Goal: Browse casually: Explore the website without a specific task or goal

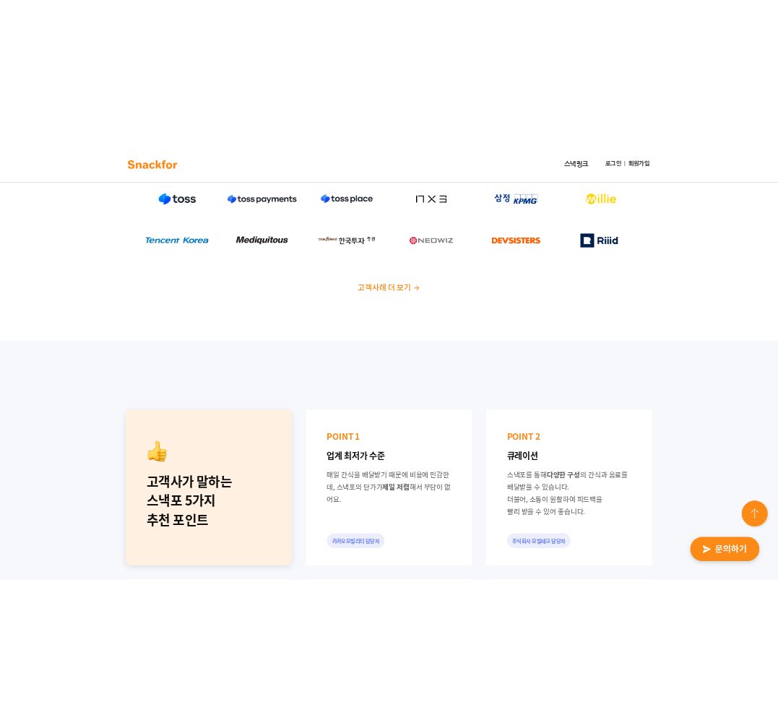
scroll to position [388, 0]
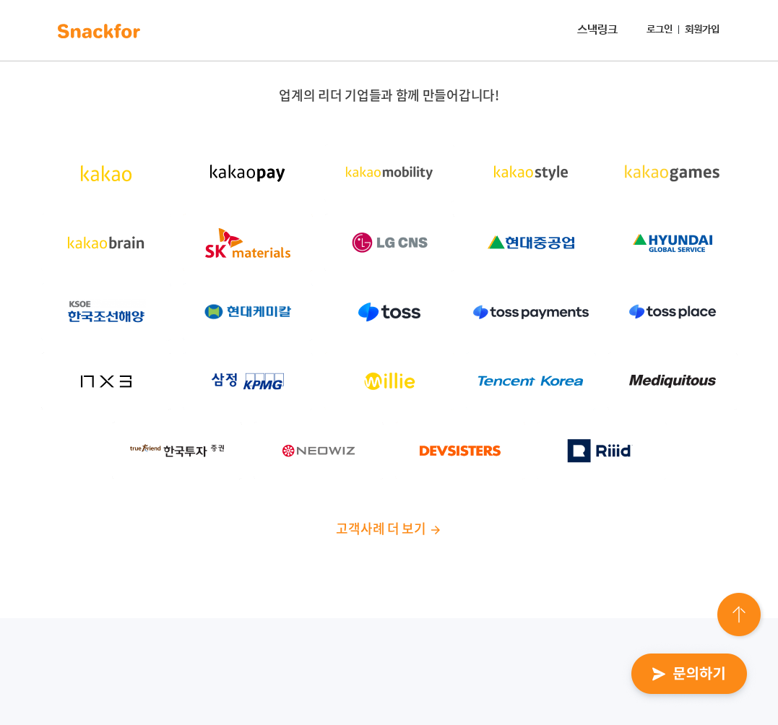
click at [681, 113] on div "업계의 리더 기업들과 함께 만들어갑니다! 고객사례 더 보기" at bounding box center [388, 312] width 731 height 450
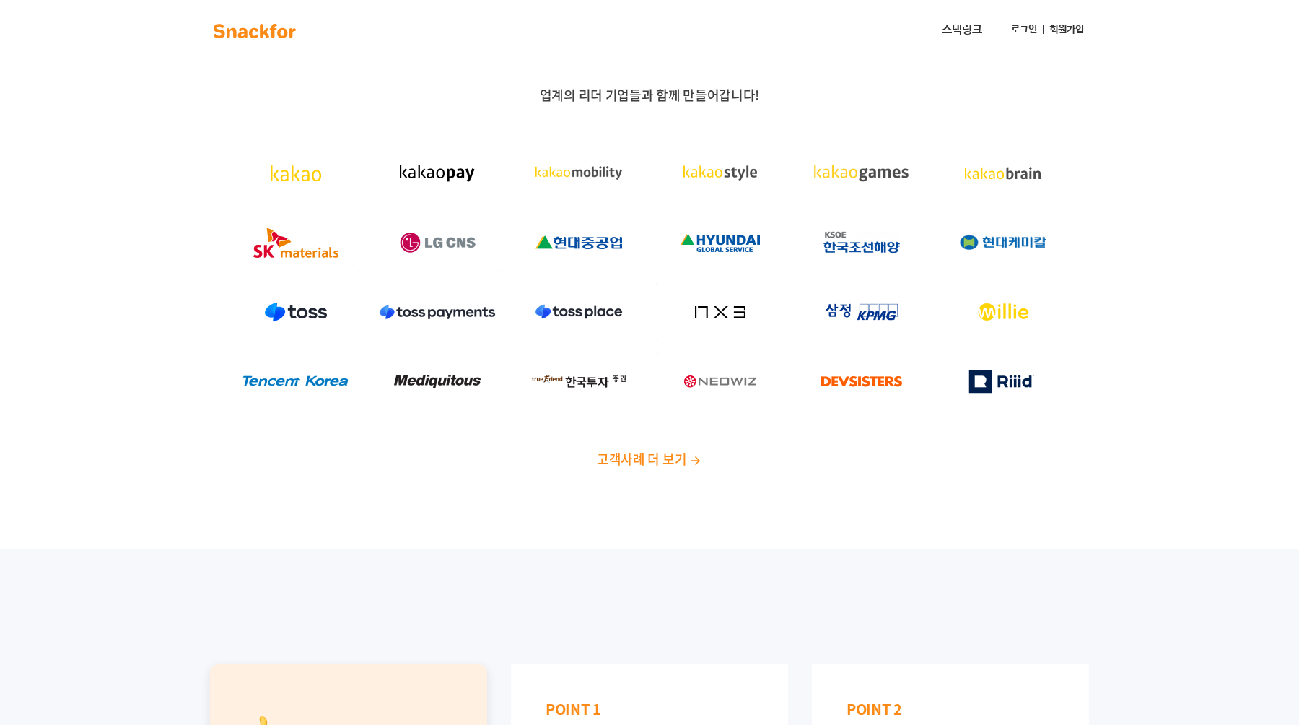
click at [777, 424] on div "업계의 리더 기업들과 함께 만들어갑니다! 고객사례 더 보기" at bounding box center [650, 277] width 902 height 381
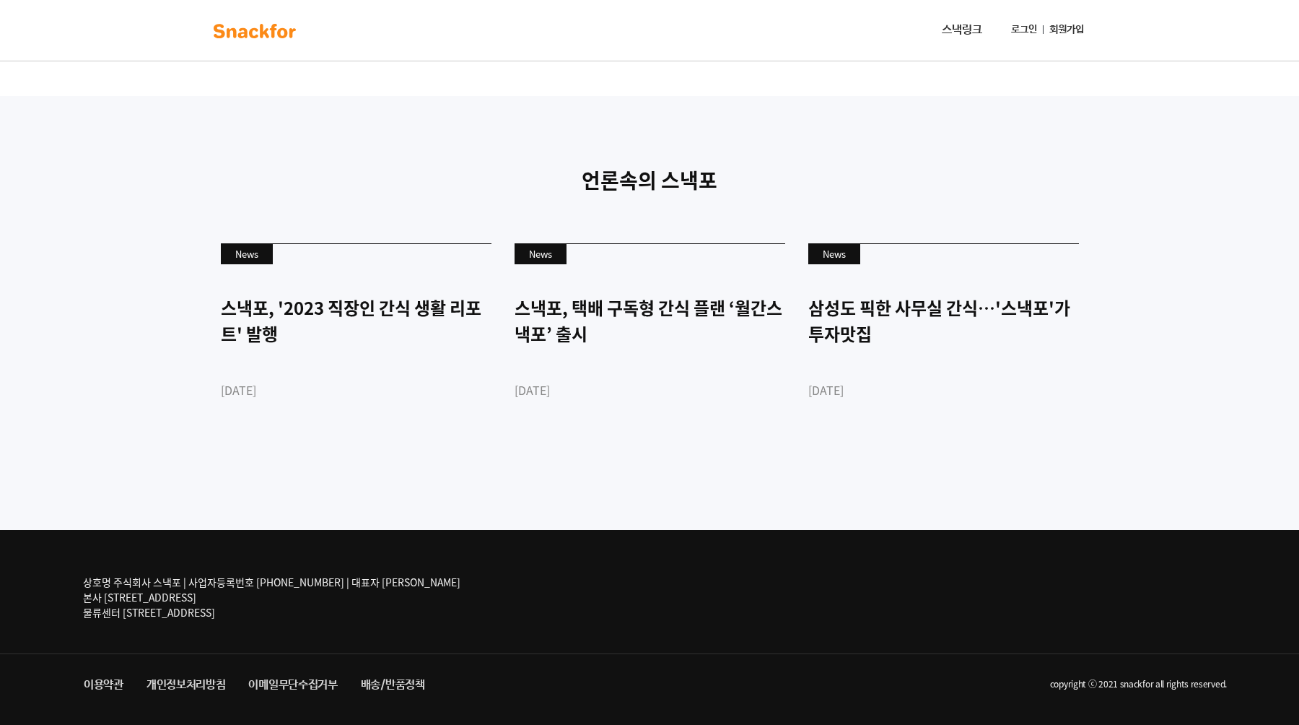
scroll to position [3421, 0]
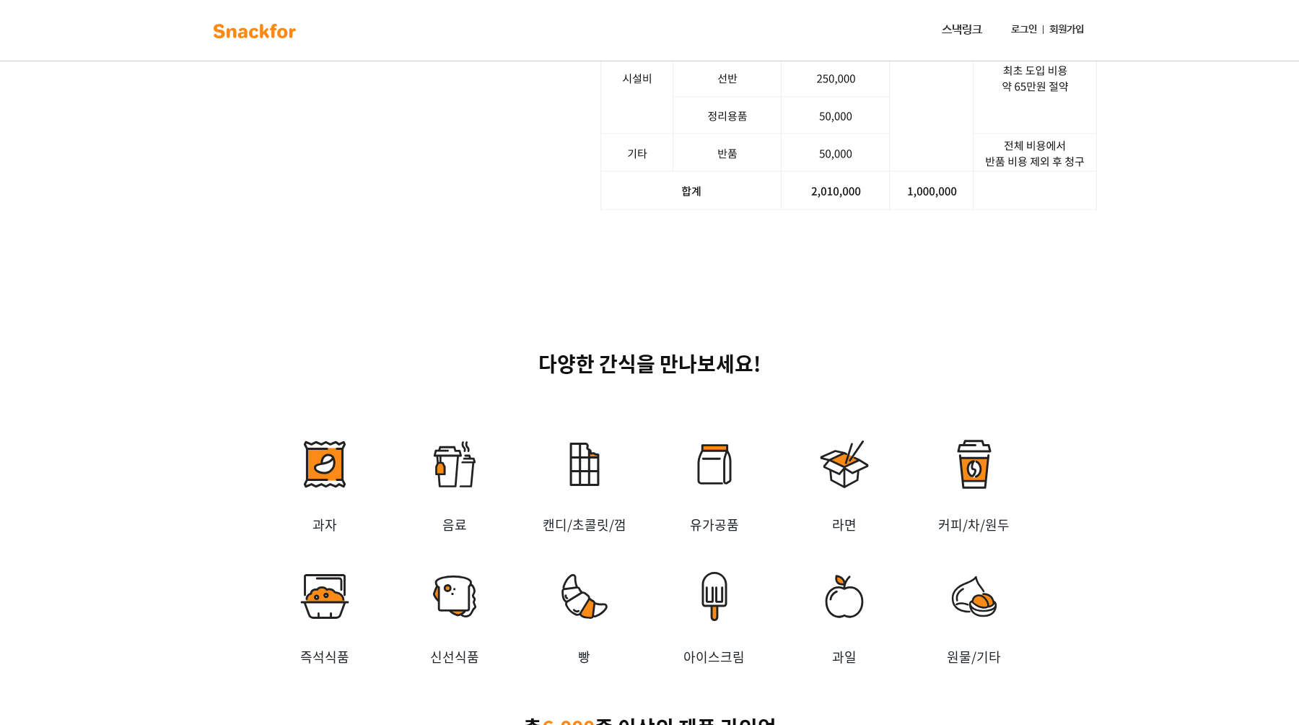
scroll to position [1936, 0]
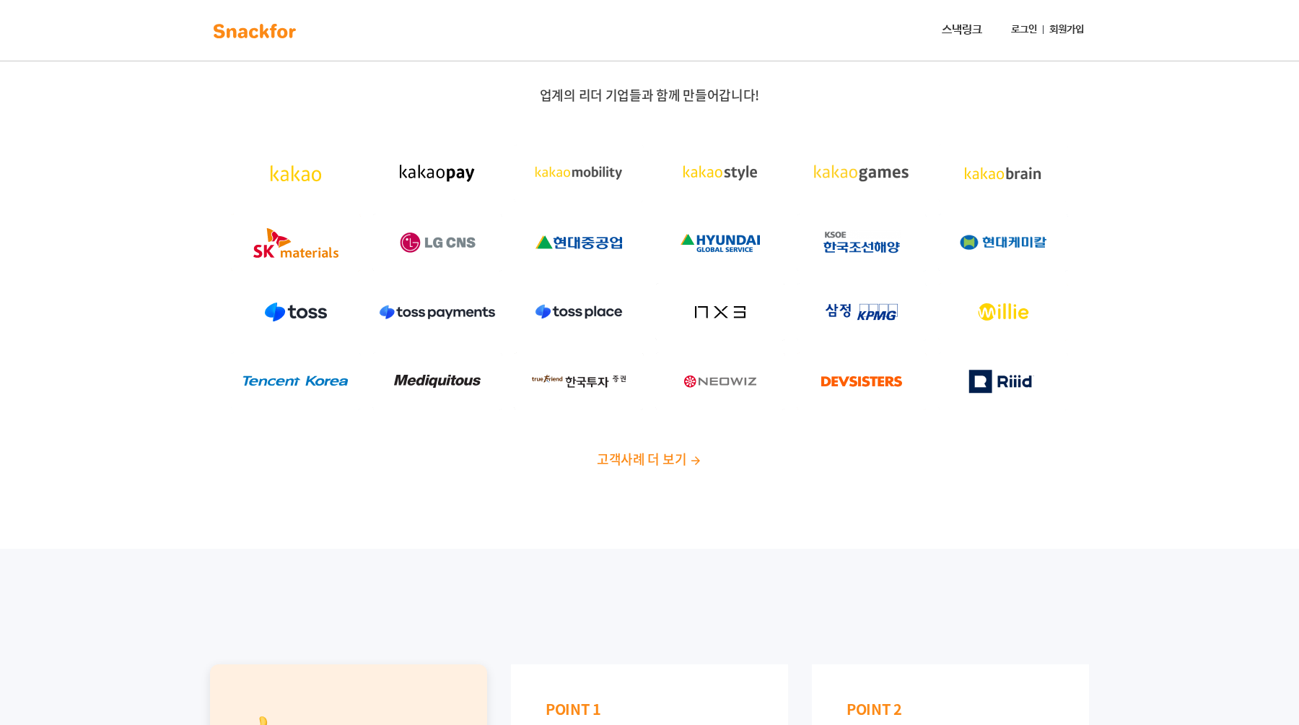
click at [866, 169] on img at bounding box center [862, 173] width 130 height 58
click at [564, 121] on div "업계의 리더 기업들과 함께 만들어갑니다! 고객사례 더 보기" at bounding box center [650, 277] width 902 height 381
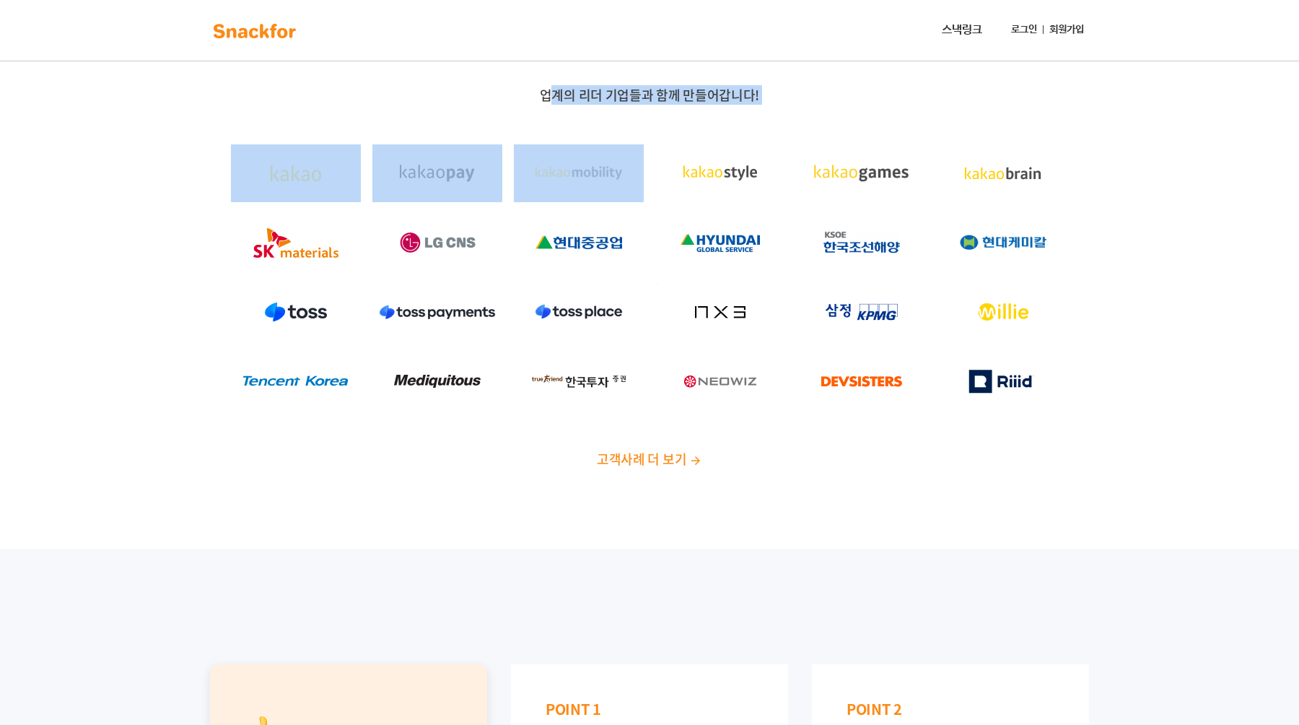
drag, startPoint x: 548, startPoint y: 95, endPoint x: 788, endPoint y: 103, distance: 240.5
click at [788, 103] on p "업계의 리더 기업들과 함께 만들어갑니다!" at bounding box center [650, 95] width 902 height 17
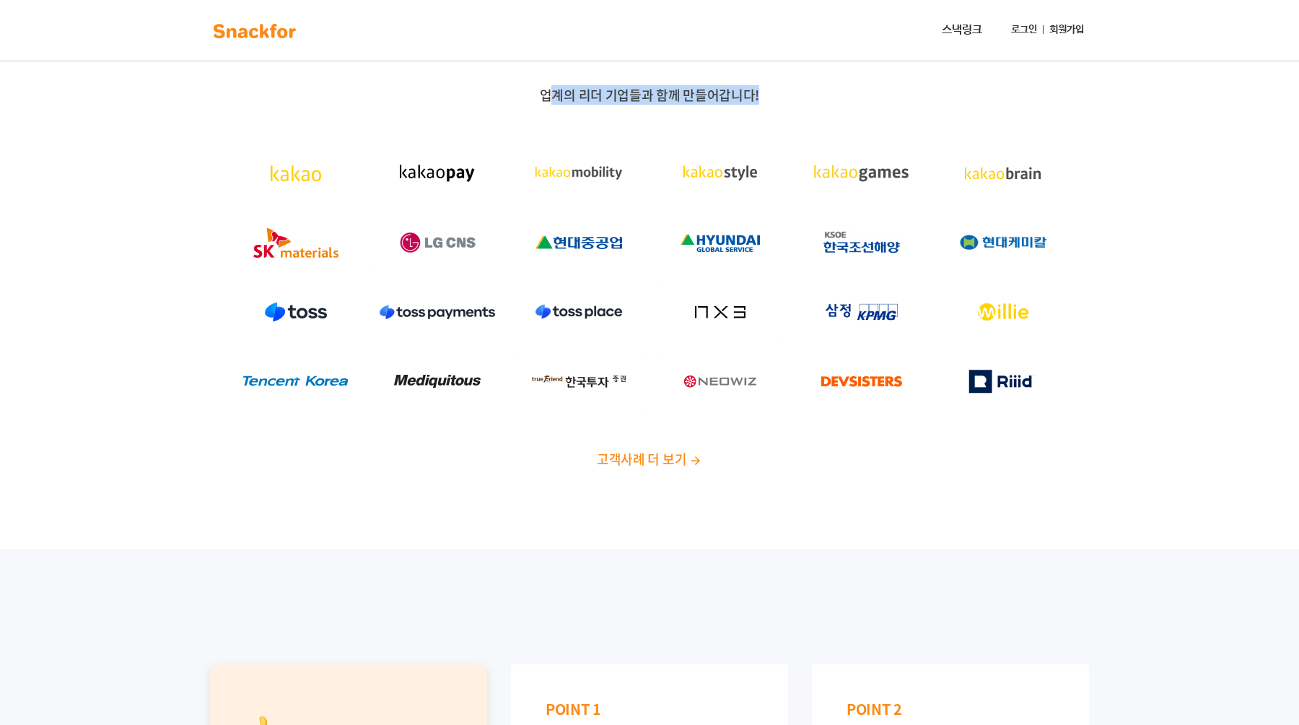
click at [788, 103] on p "업계의 리더 기업들과 함께 만들어갑니다!" at bounding box center [650, 95] width 902 height 17
click at [635, 126] on div "업계의 리더 기업들과 함께 만들어갑니다! 고객사례 더 보기" at bounding box center [650, 277] width 902 height 381
